Goal: Information Seeking & Learning: Learn about a topic

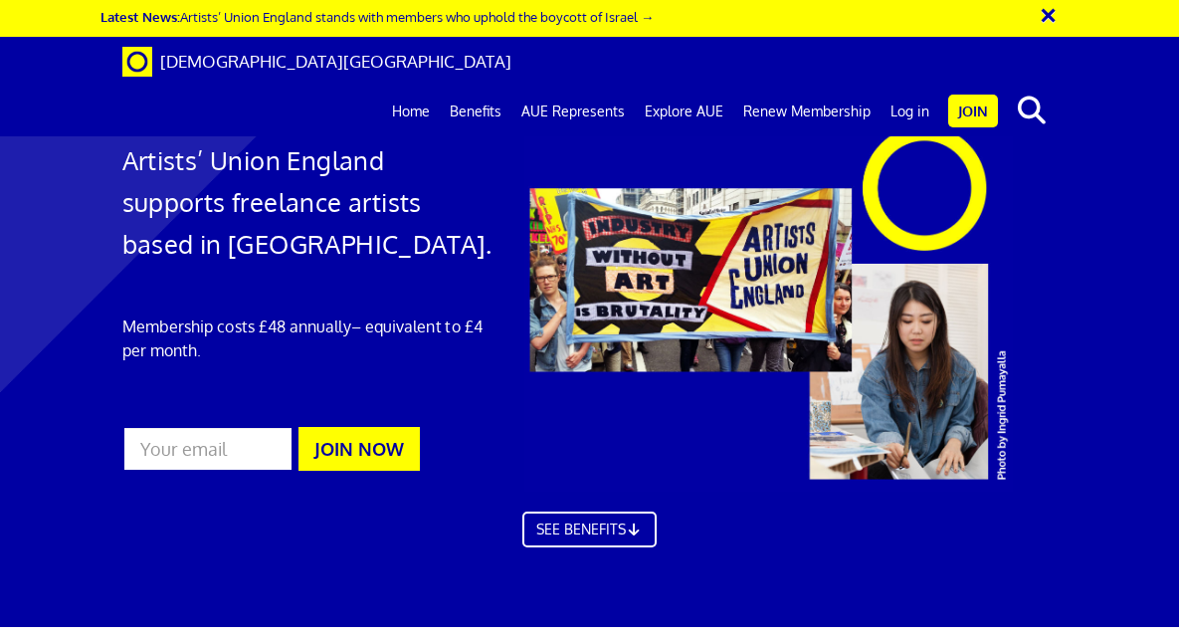
scroll to position [0, 1]
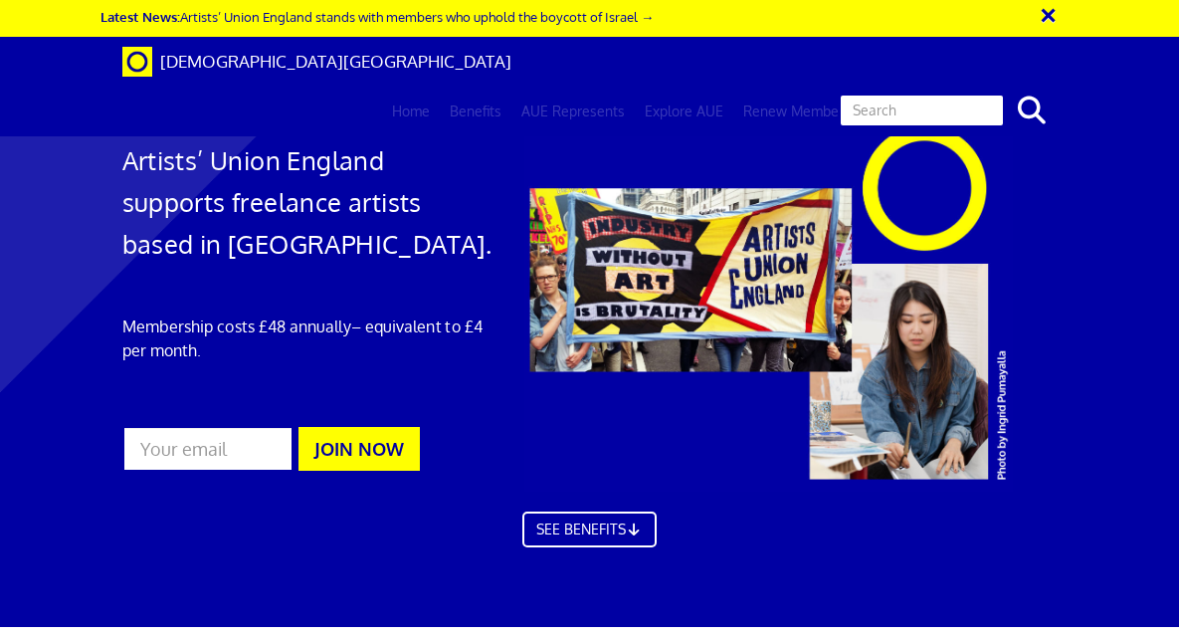
click at [971, 94] on input "text" at bounding box center [922, 111] width 166 height 34
click at [1031, 90] on button "search" at bounding box center [1032, 111] width 61 height 42
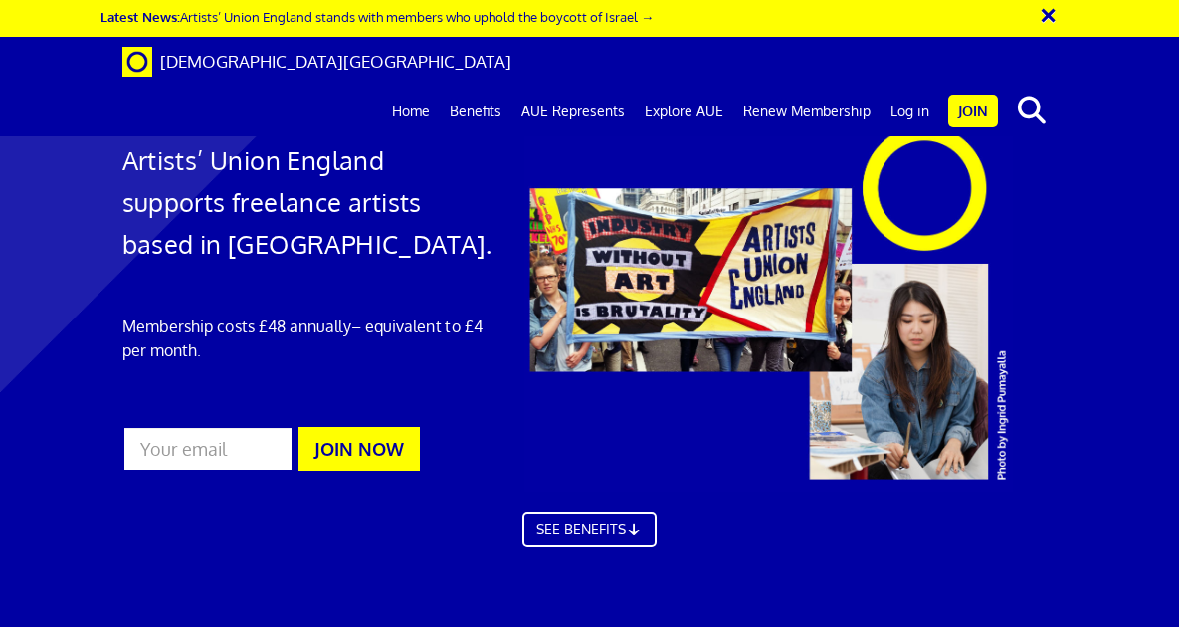
drag, startPoint x: 937, startPoint y: 64, endPoint x: 836, endPoint y: 57, distance: 100.8
click at [836, 87] on ul "course Rates of Pay Home Benefits AUE Represents Explore AUE Renew Membership N…" at bounding box center [720, 112] width 676 height 50
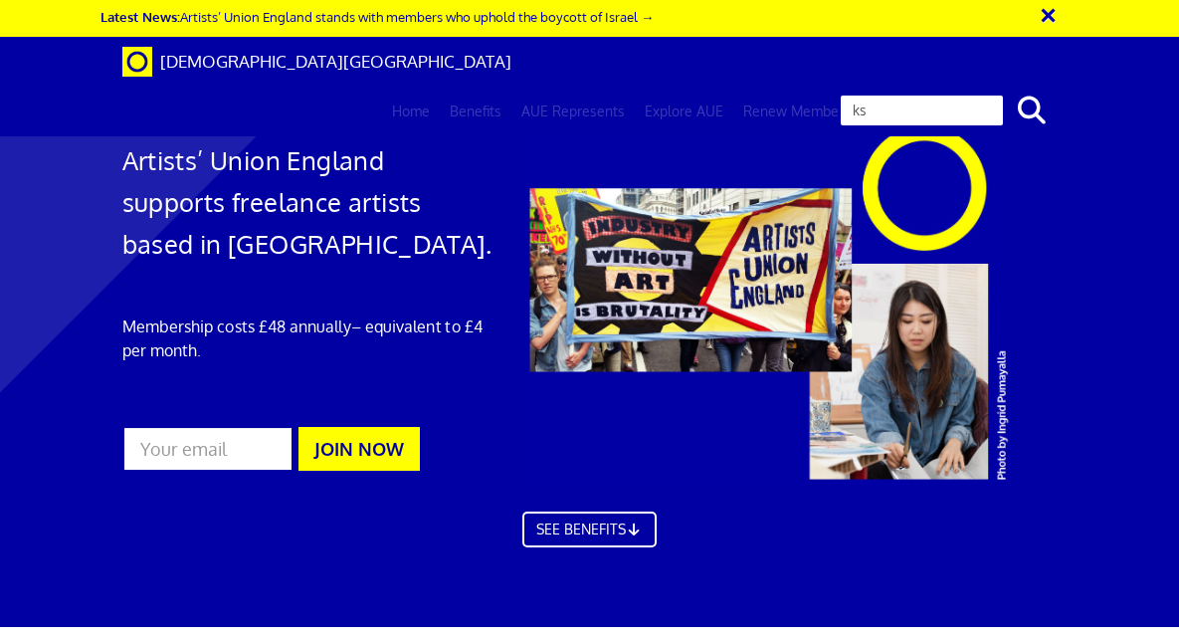
type input "k"
type input "risk assessment course"
click at [1031, 90] on button "search" at bounding box center [1032, 111] width 61 height 42
click at [1032, 97] on icon "search" at bounding box center [1032, 111] width 35 height 28
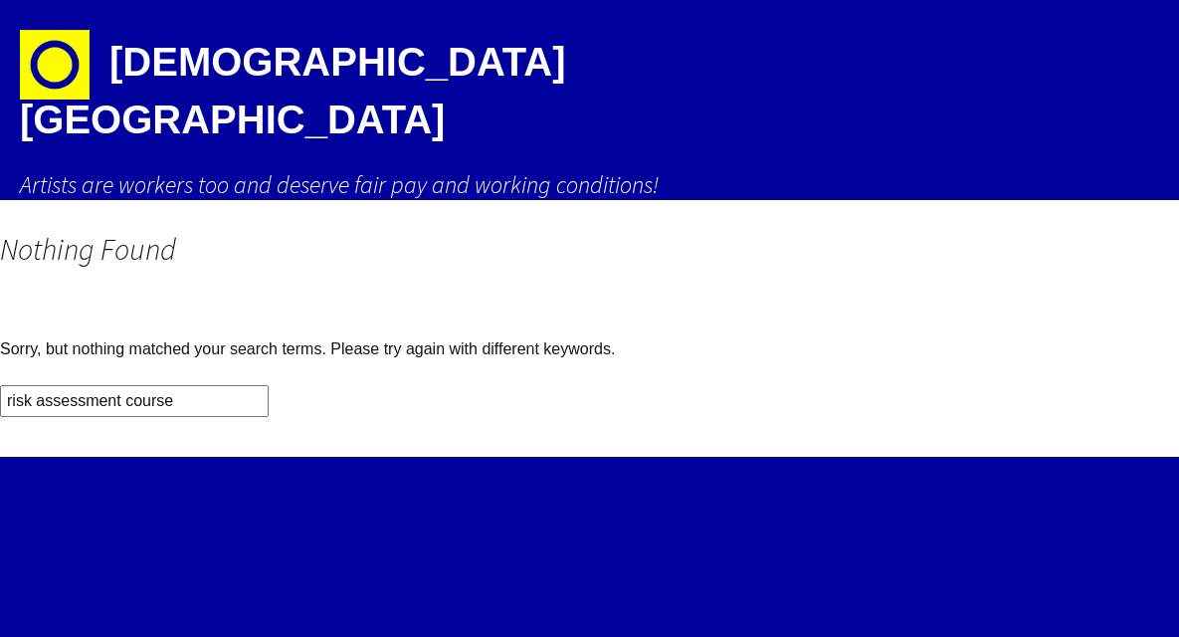
click at [940, 57] on link "Artists' Union England Artists are workers too and deserve fair pay and working…" at bounding box center [590, 100] width 1140 height 200
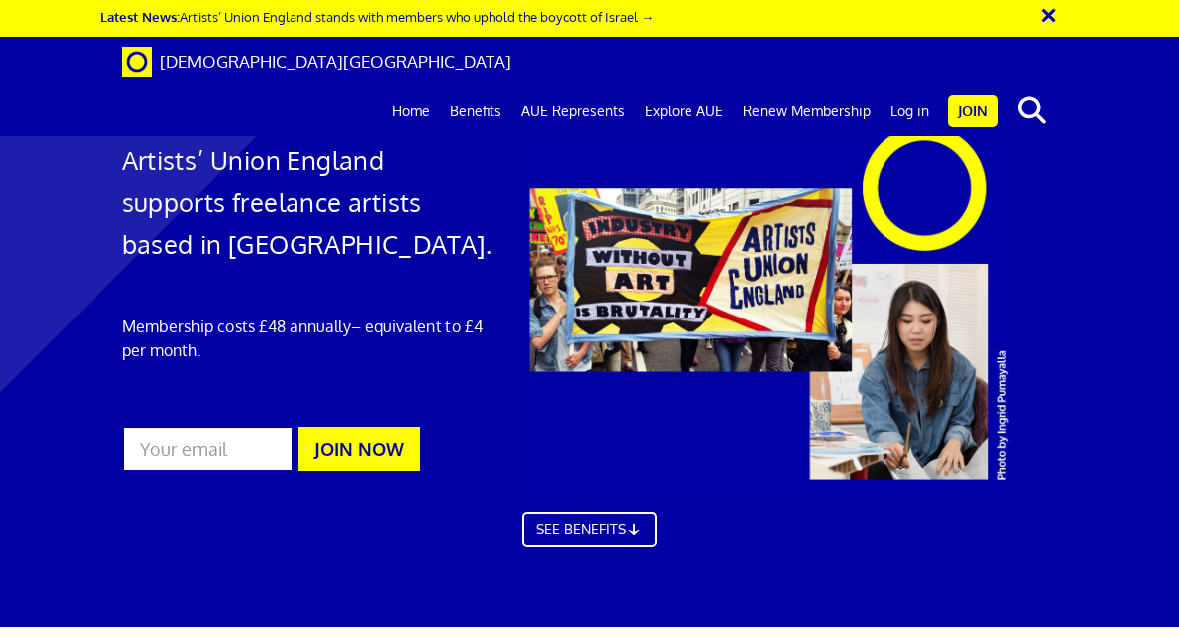
scroll to position [0, 1]
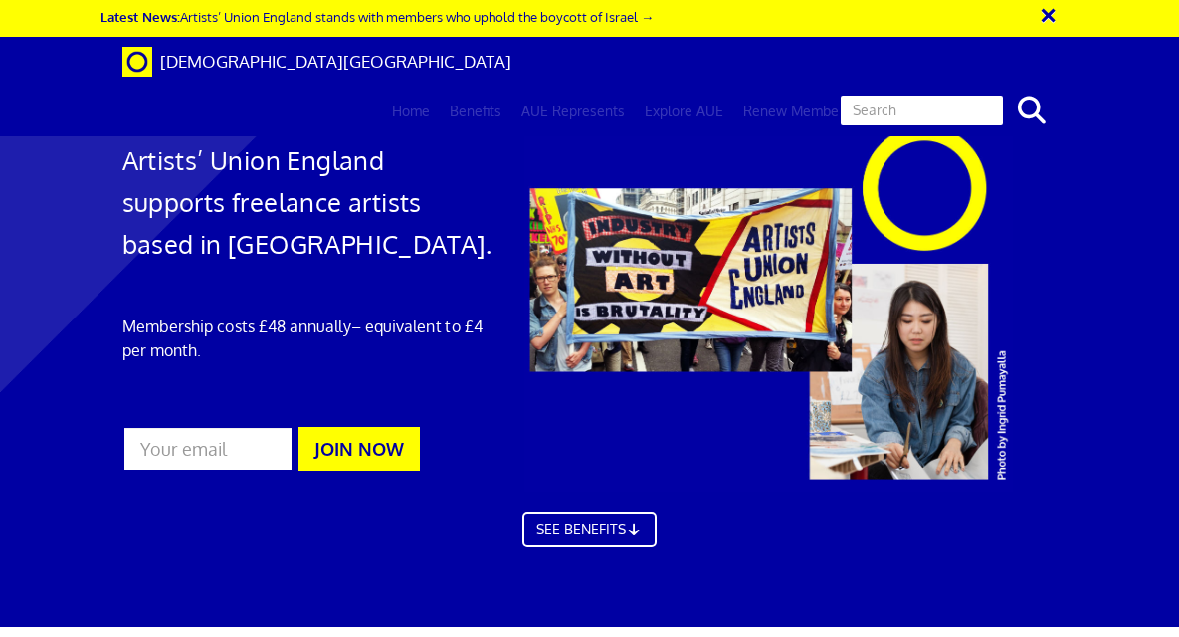
click at [925, 94] on input "text" at bounding box center [922, 111] width 166 height 34
type input "health and safety"
click at [1031, 90] on button "search" at bounding box center [1032, 111] width 61 height 42
